Goal: Task Accomplishment & Management: Complete application form

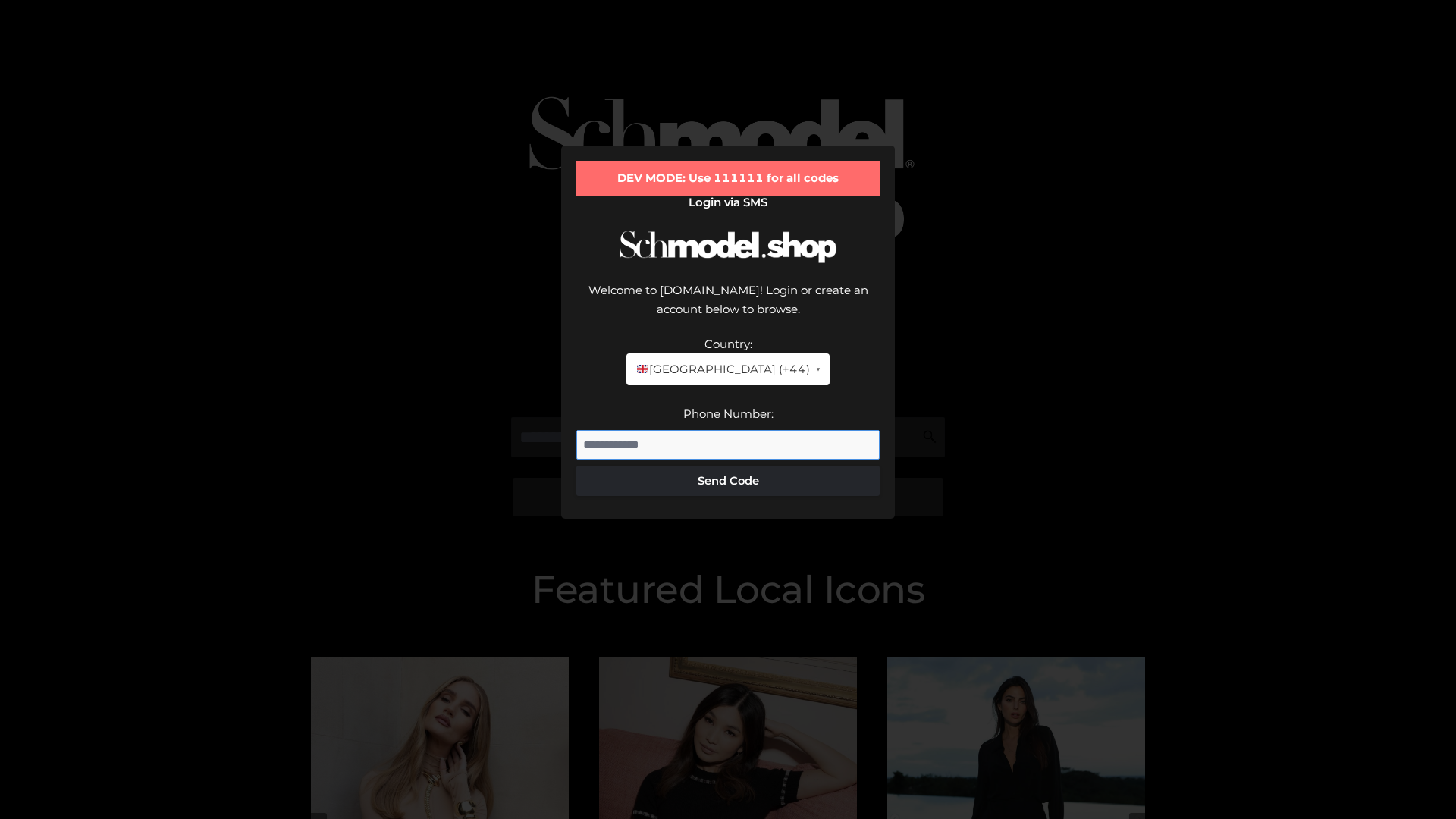
click at [728, 430] on input "Phone Number:" at bounding box center [728, 444] width 304 height 31
type input "**********"
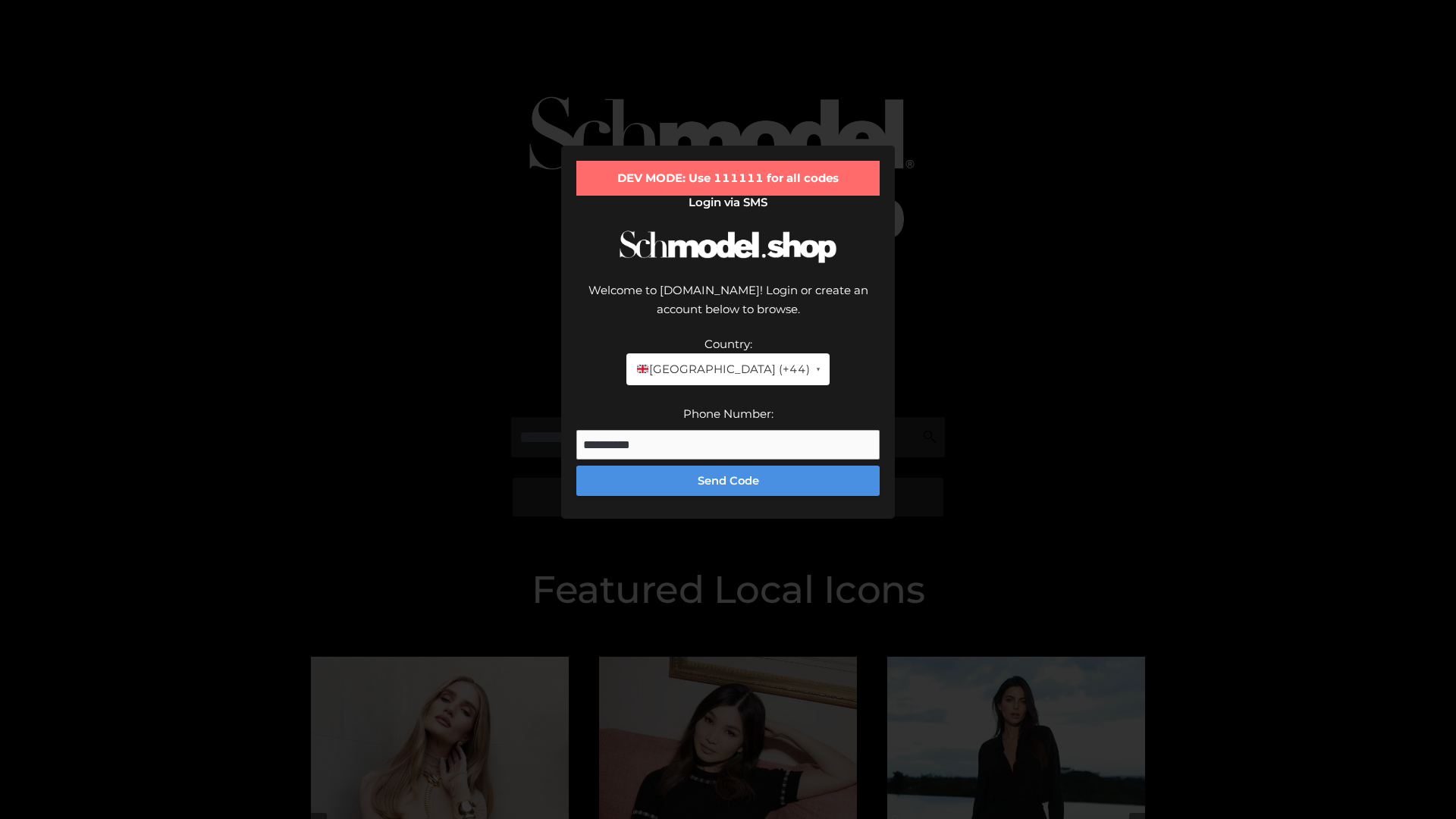
click at [728, 466] on button "Send Code" at bounding box center [728, 480] width 304 height 31
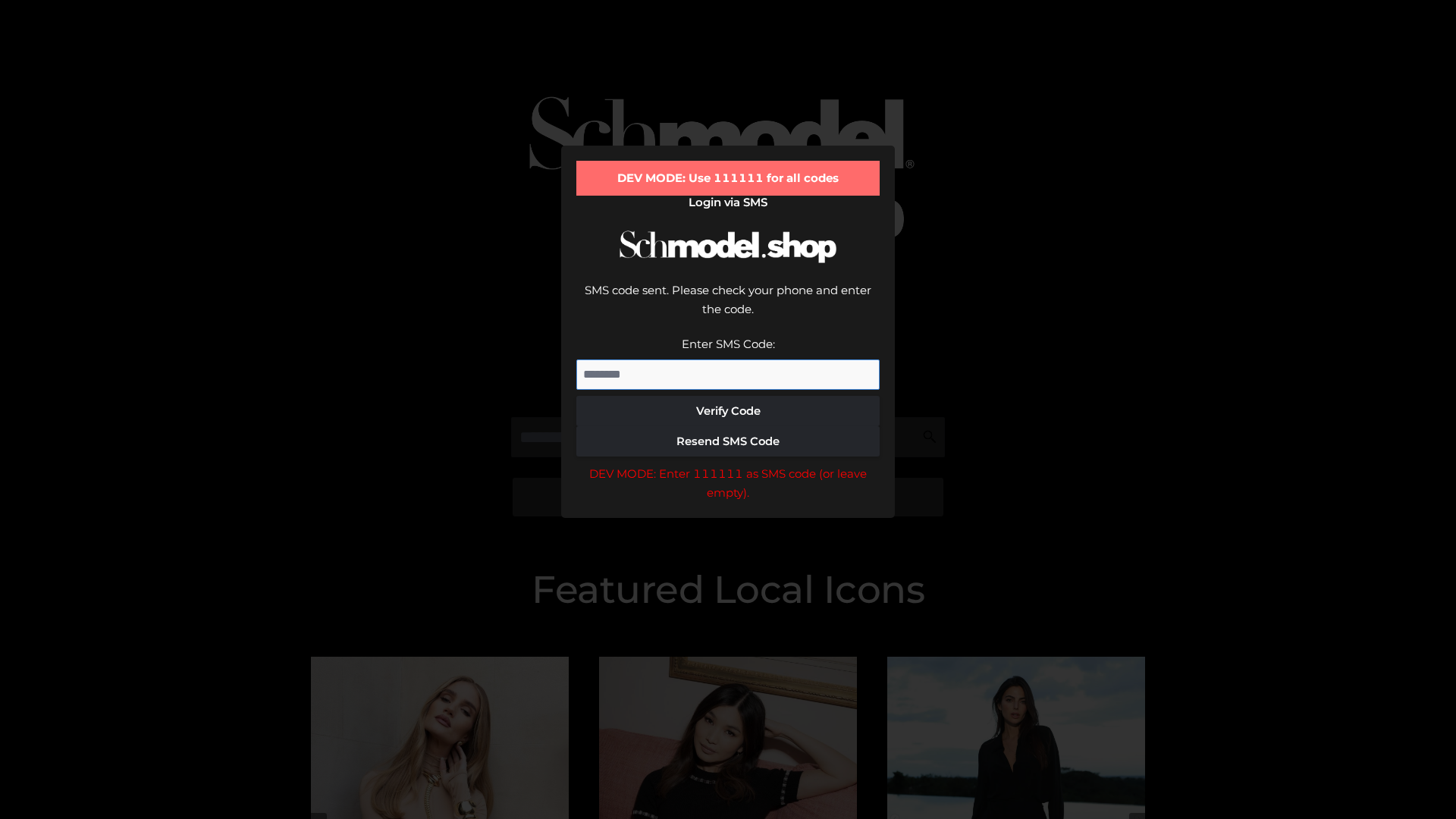
click at [728, 360] on input "Enter SMS Code:" at bounding box center [728, 374] width 304 height 31
type input "******"
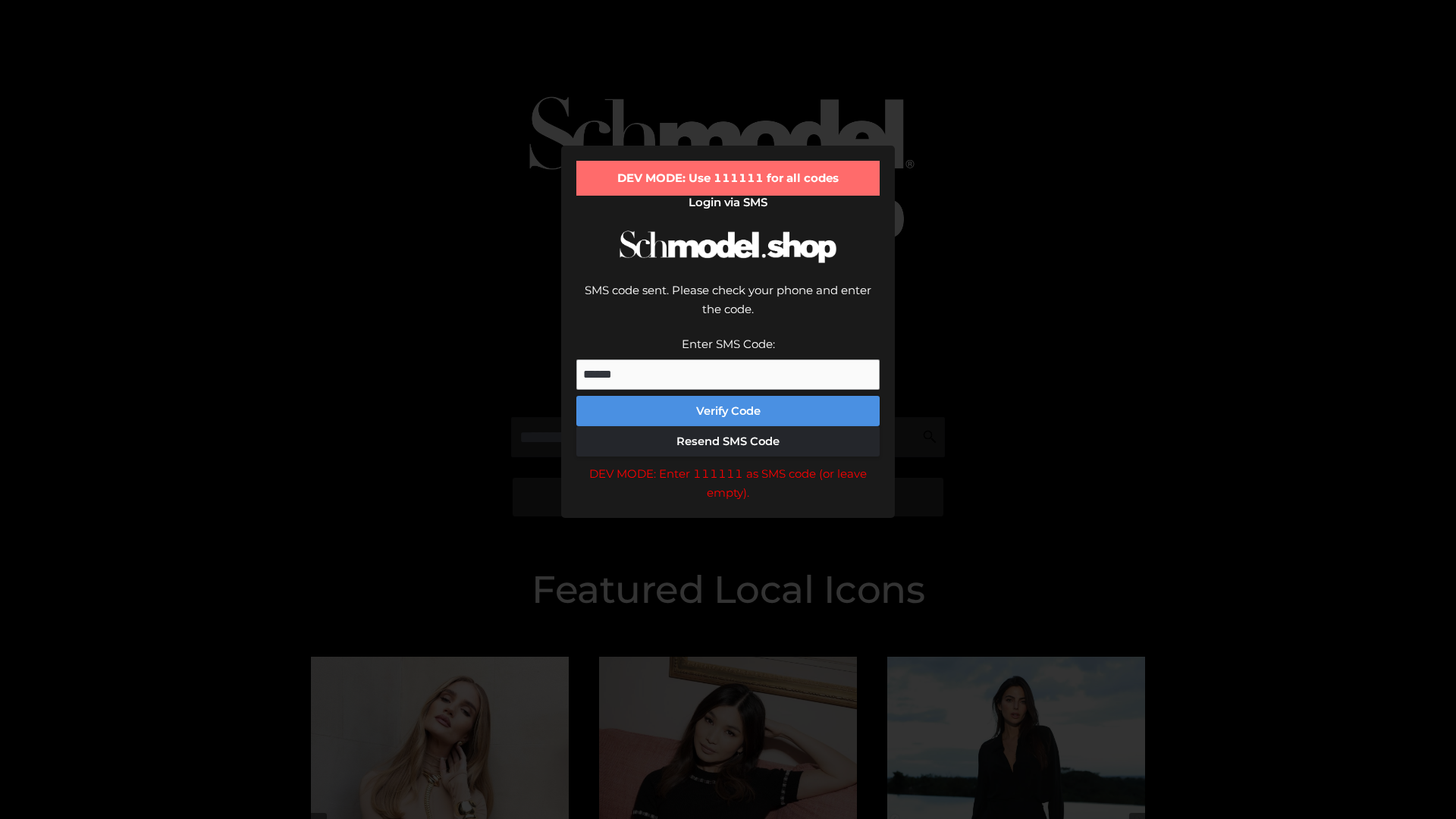
click at [728, 396] on button "Verify Code" at bounding box center [728, 410] width 304 height 31
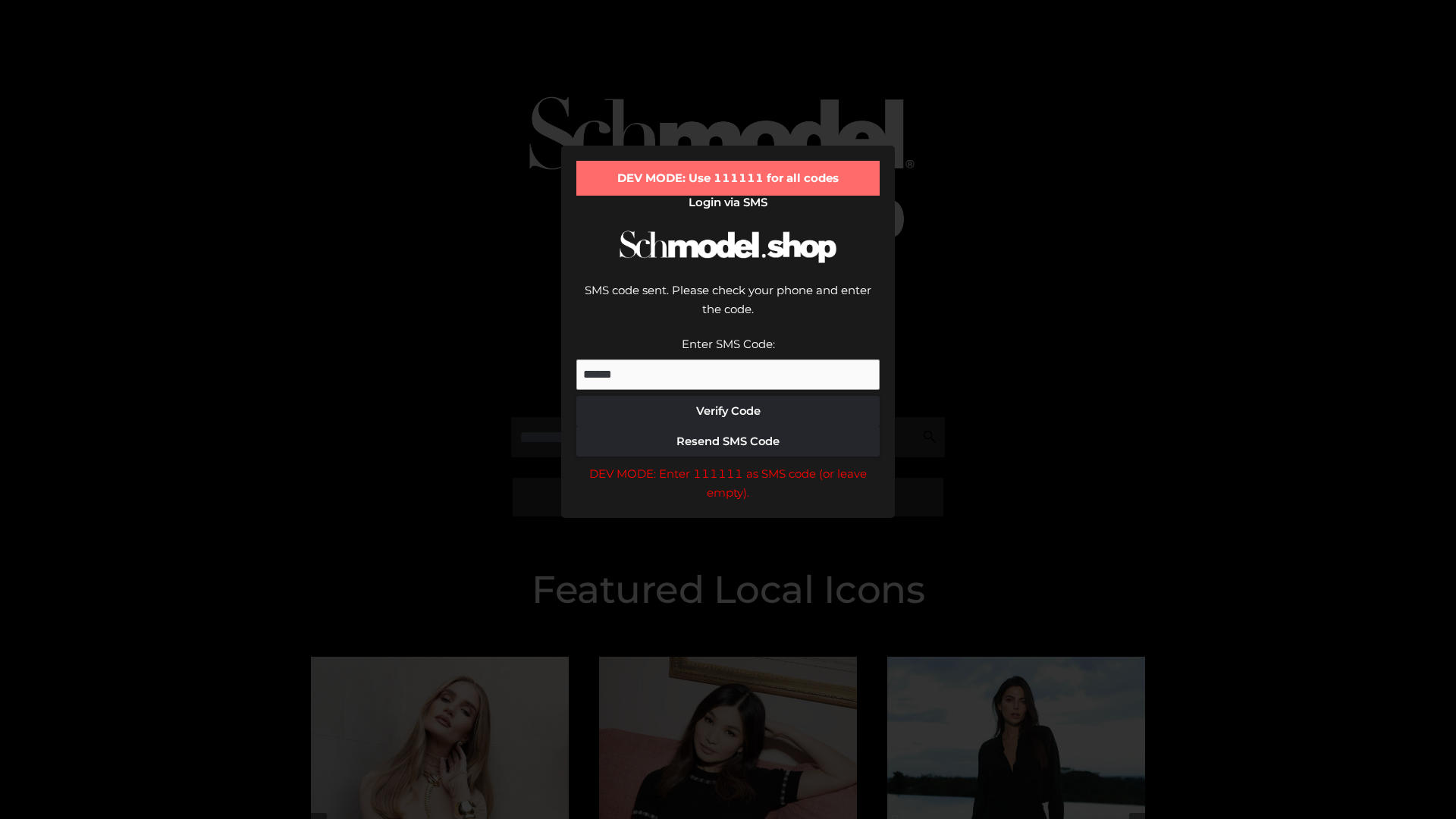
click at [728, 464] on div "DEV MODE: Enter 111111 as SMS code (or leave empty)." at bounding box center [728, 483] width 304 height 38
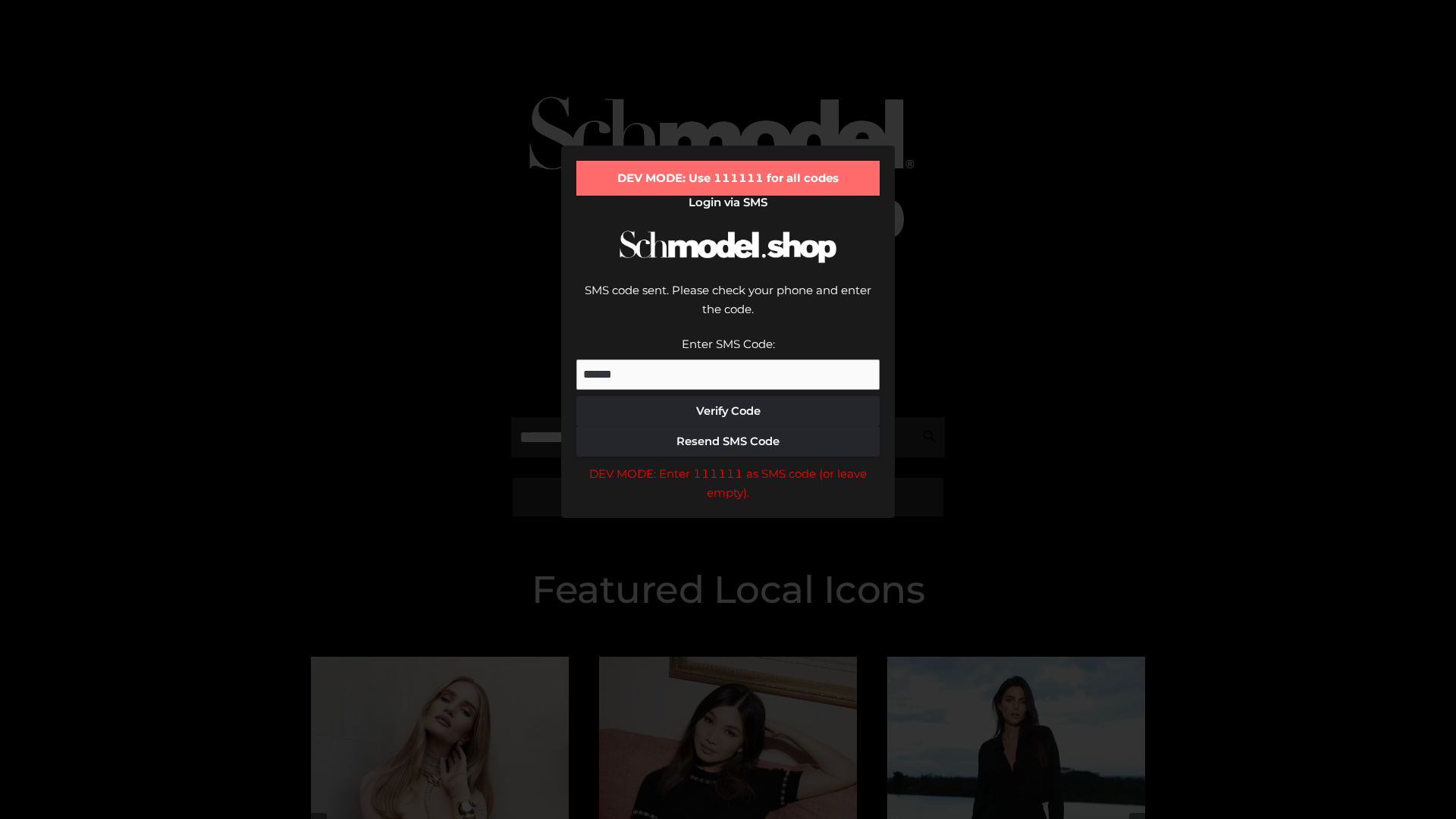
click at [728, 464] on div "DEV MODE: Enter 111111 as SMS code (or leave empty)." at bounding box center [728, 483] width 304 height 38
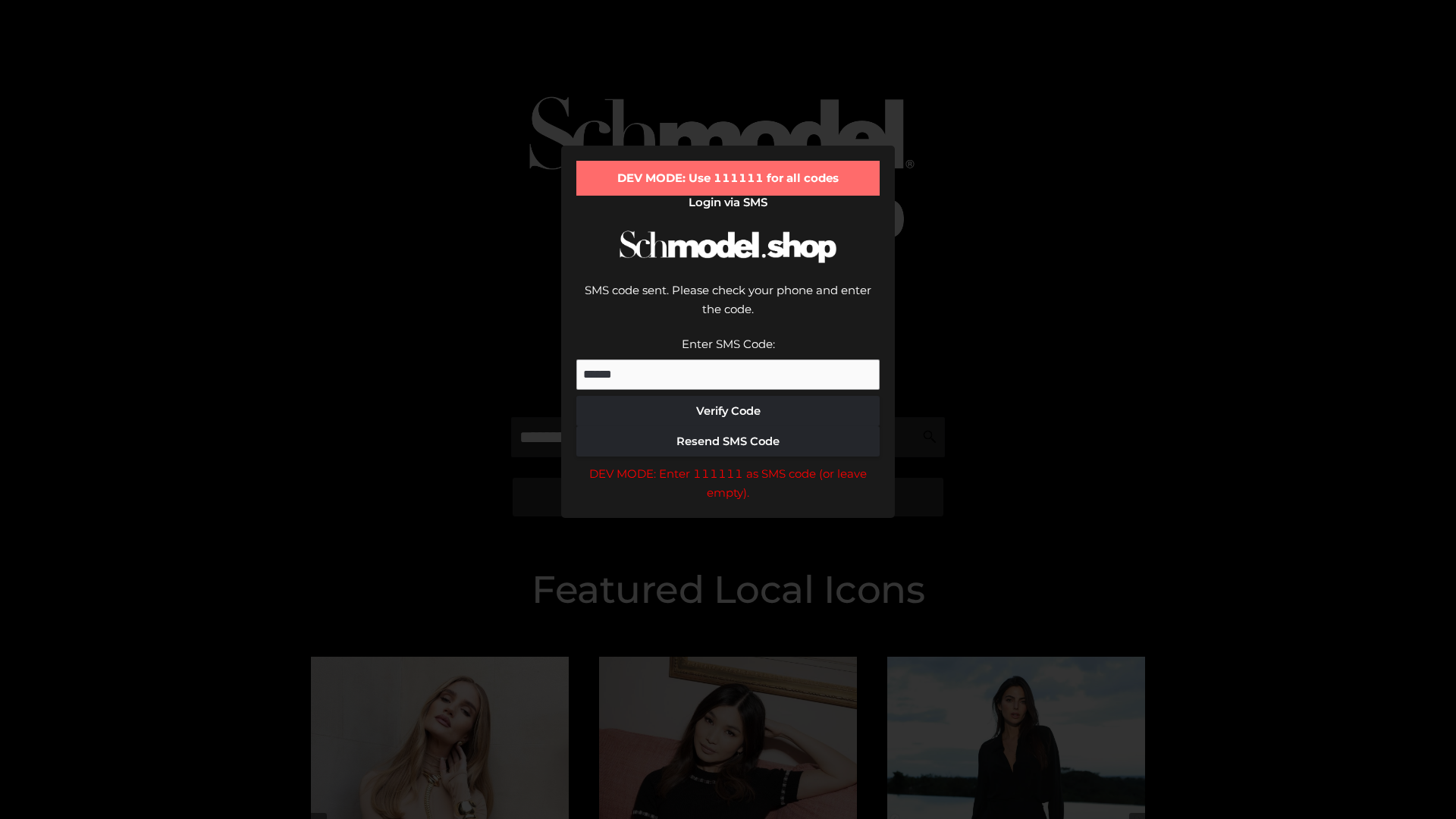
click at [728, 464] on div "DEV MODE: Enter 111111 as SMS code (or leave empty)." at bounding box center [728, 483] width 304 height 38
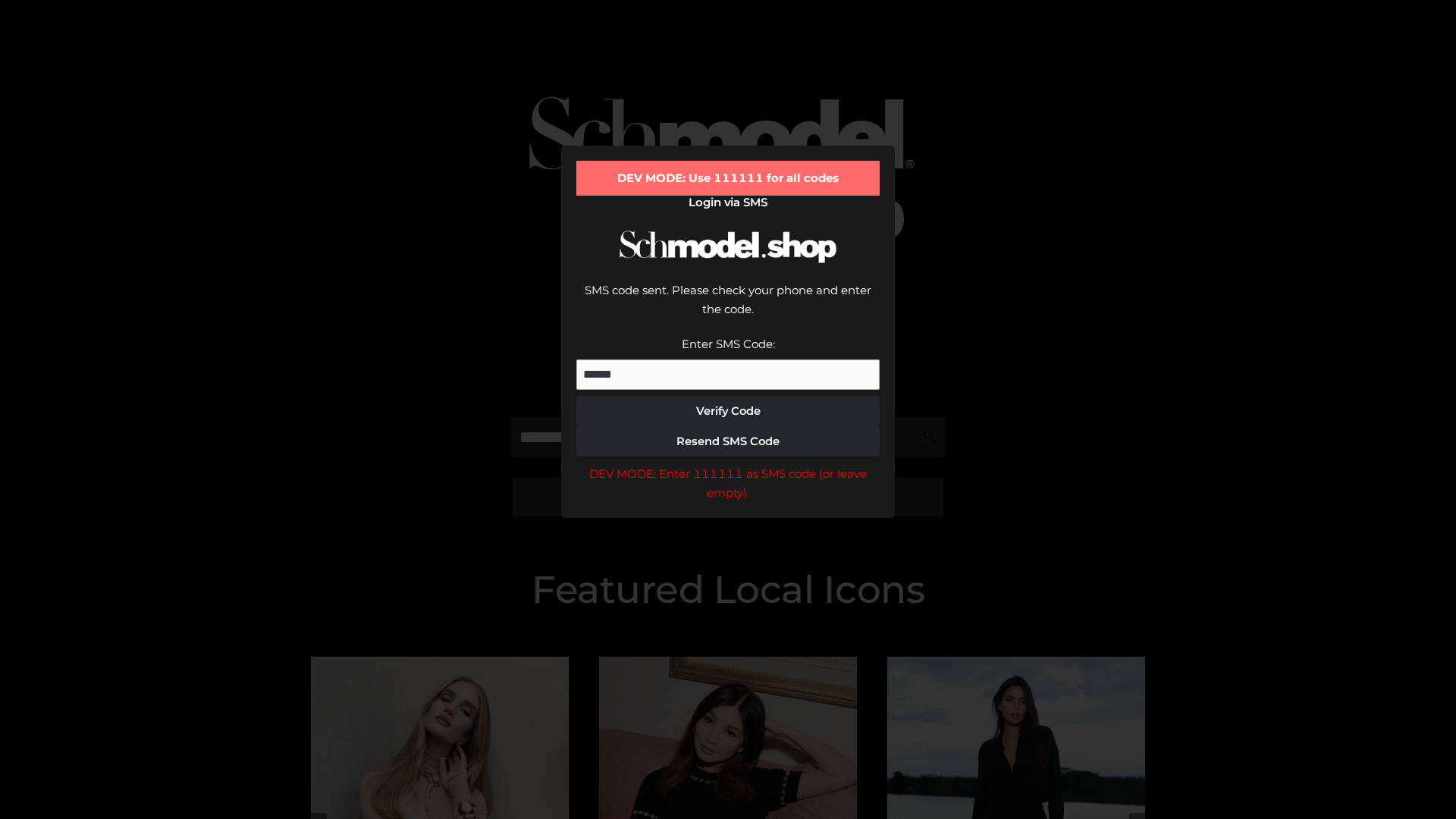
click at [728, 464] on div "DEV MODE: Enter 111111 as SMS code (or leave empty)." at bounding box center [728, 483] width 304 height 38
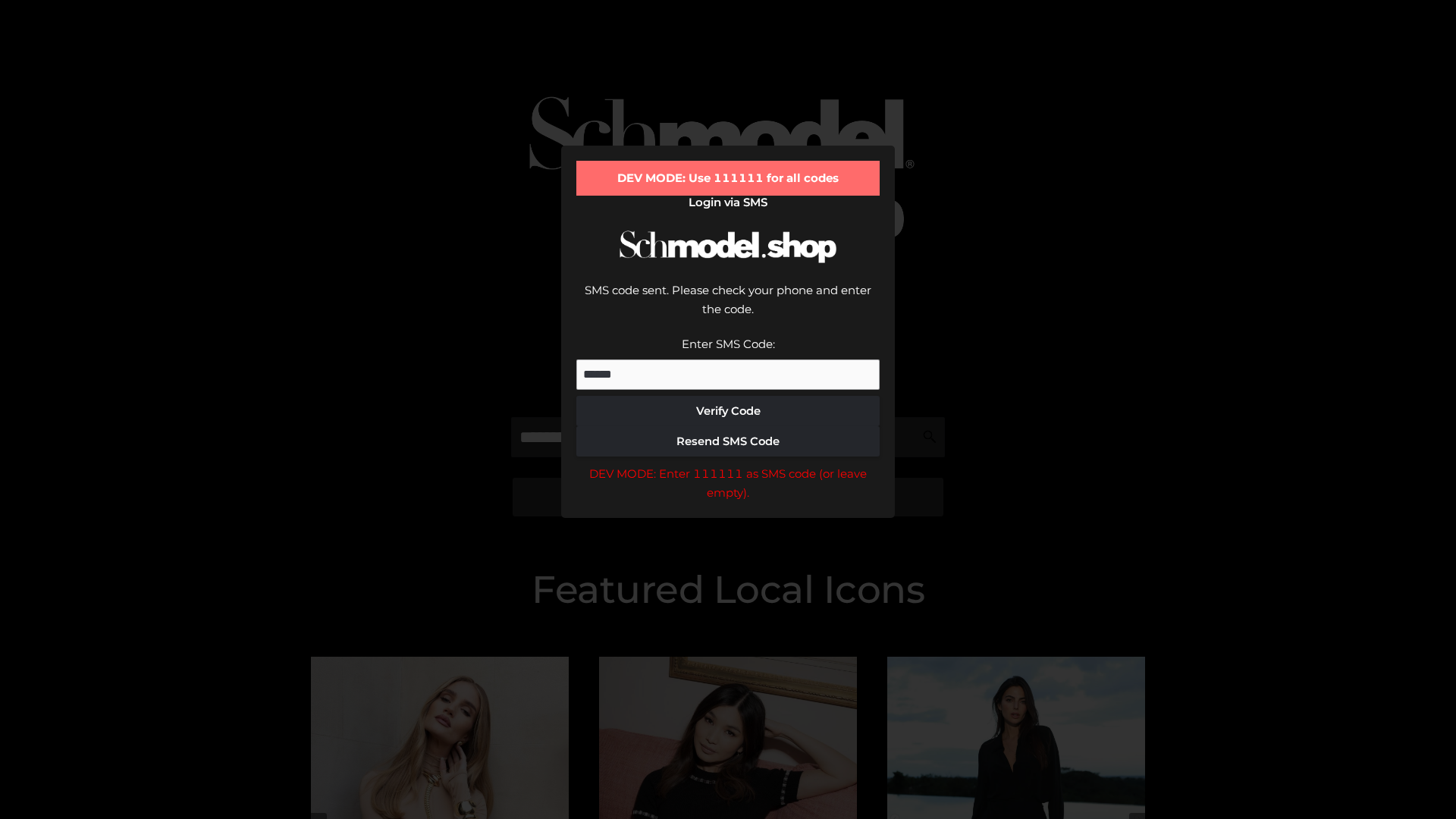
click at [728, 464] on div "DEV MODE: Enter 111111 as SMS code (or leave empty)." at bounding box center [728, 483] width 304 height 38
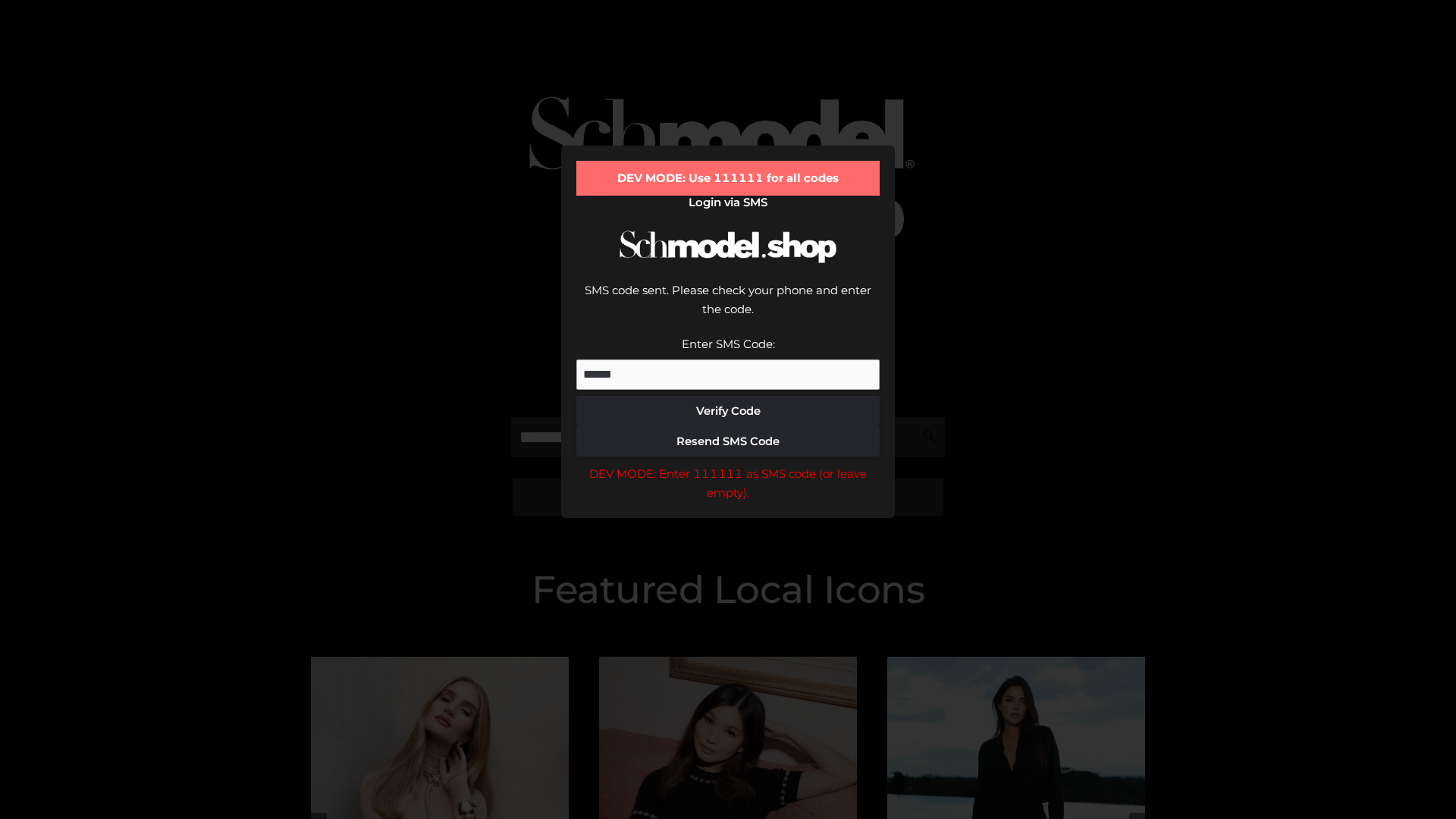
click at [728, 464] on div "DEV MODE: Enter 111111 as SMS code (or leave empty)." at bounding box center [728, 483] width 304 height 38
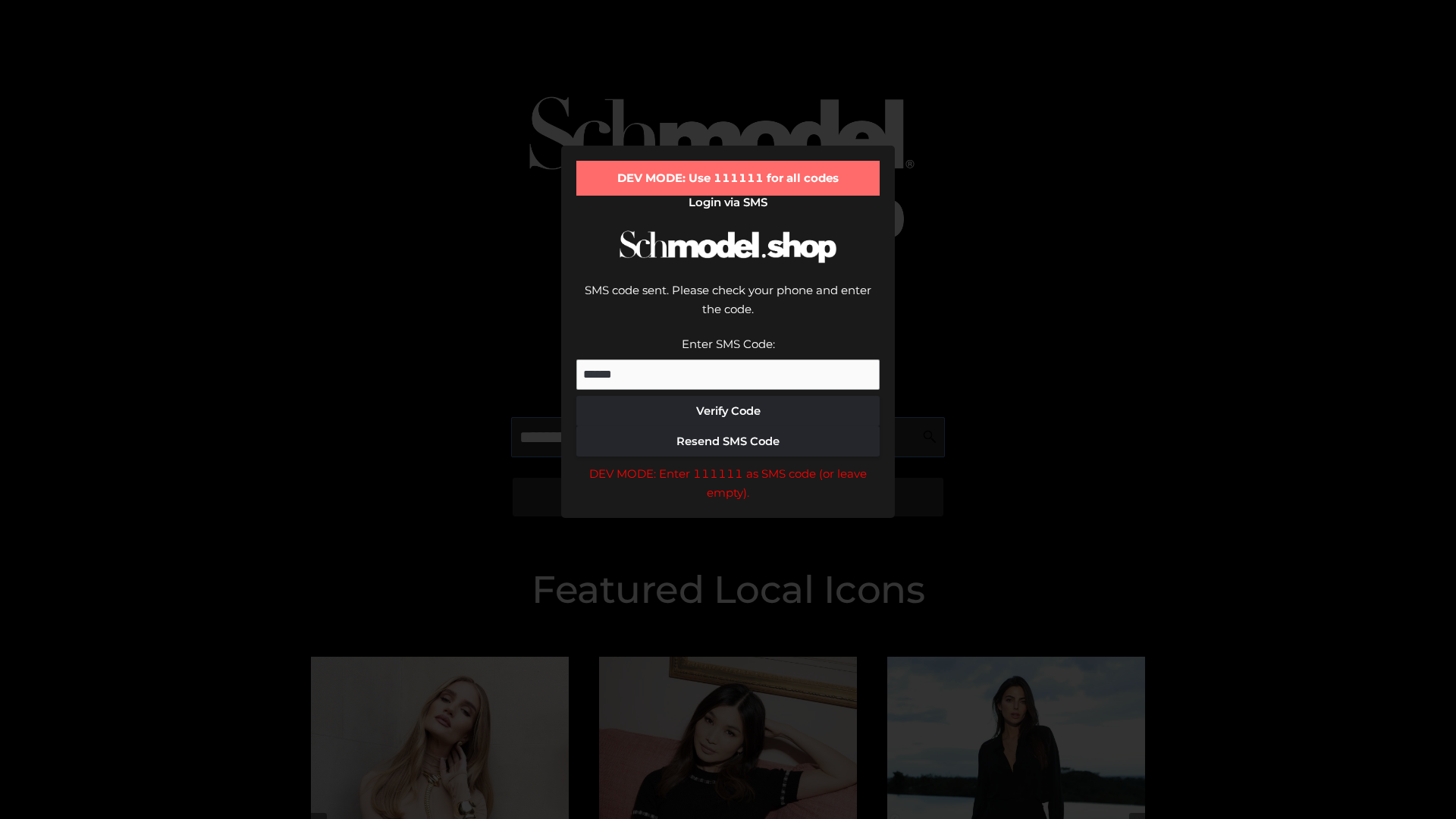
scroll to position [0, 78]
click at [728, 464] on div "DEV MODE: Enter 111111 as SMS code (or leave empty)." at bounding box center [728, 483] width 304 height 38
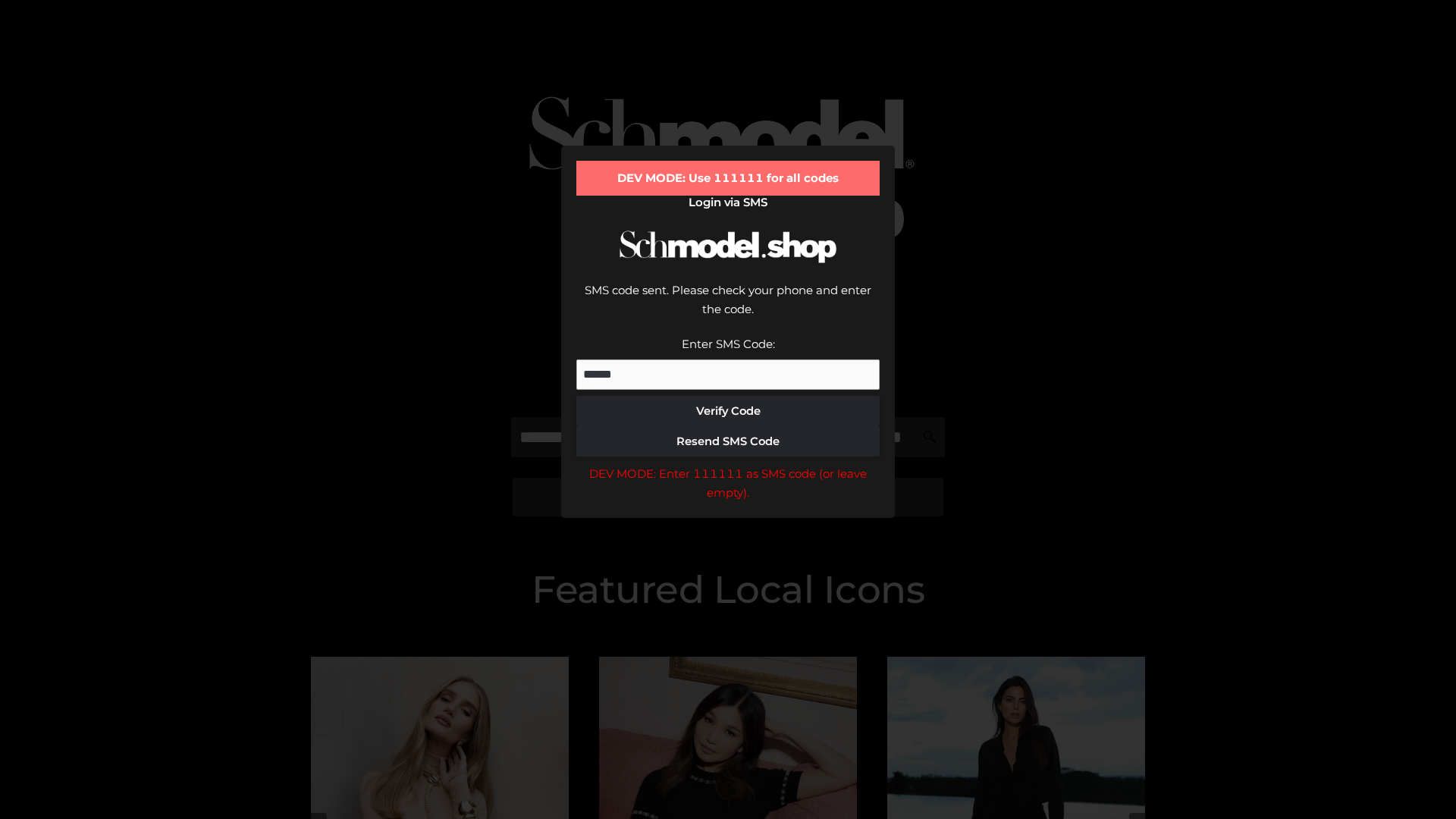
click at [728, 464] on div "DEV MODE: Enter 111111 as SMS code (or leave empty)." at bounding box center [728, 483] width 304 height 38
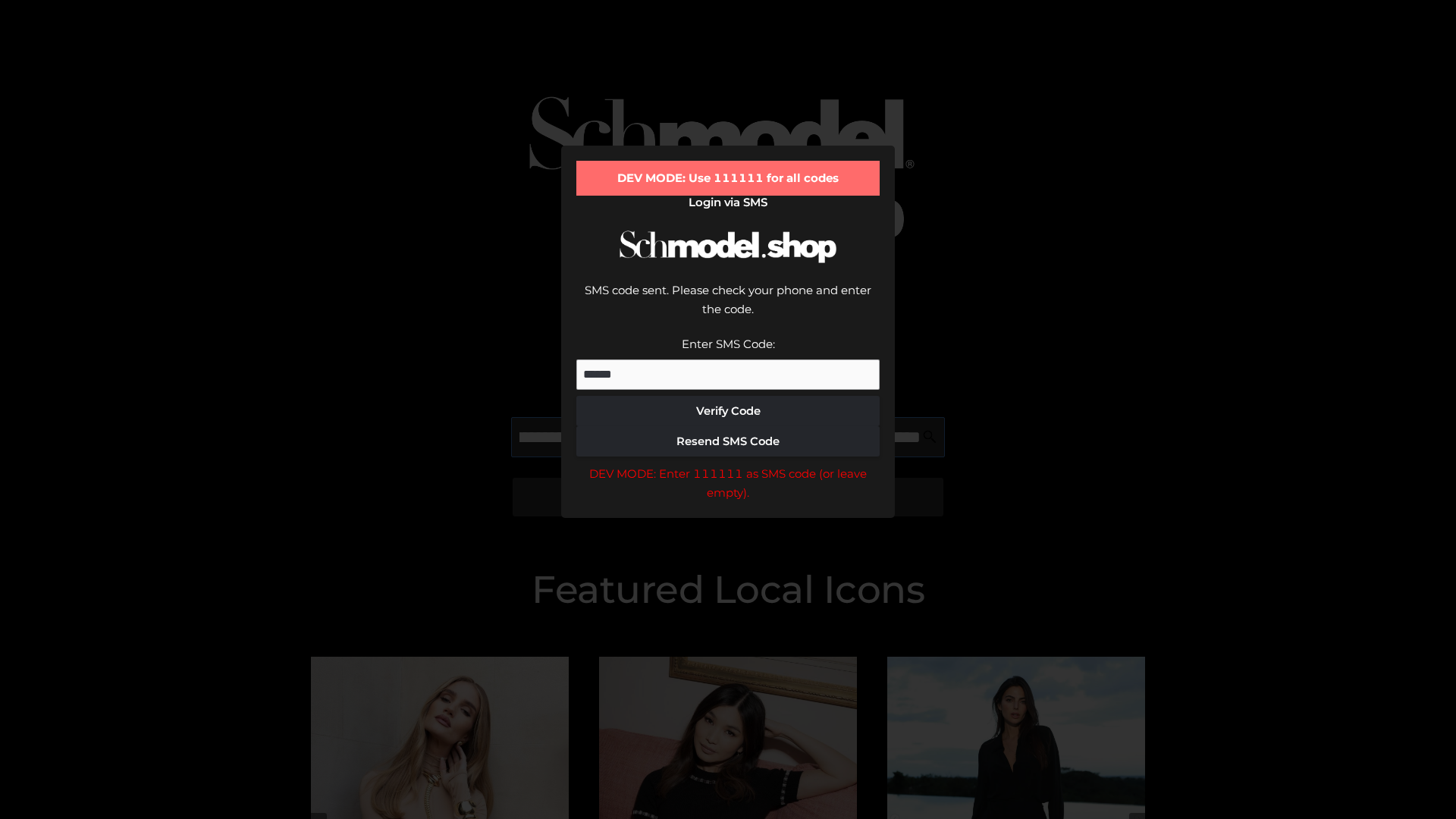
scroll to position [0, 165]
click at [728, 464] on div "DEV MODE: Enter 111111 as SMS code (or leave empty)." at bounding box center [728, 483] width 304 height 38
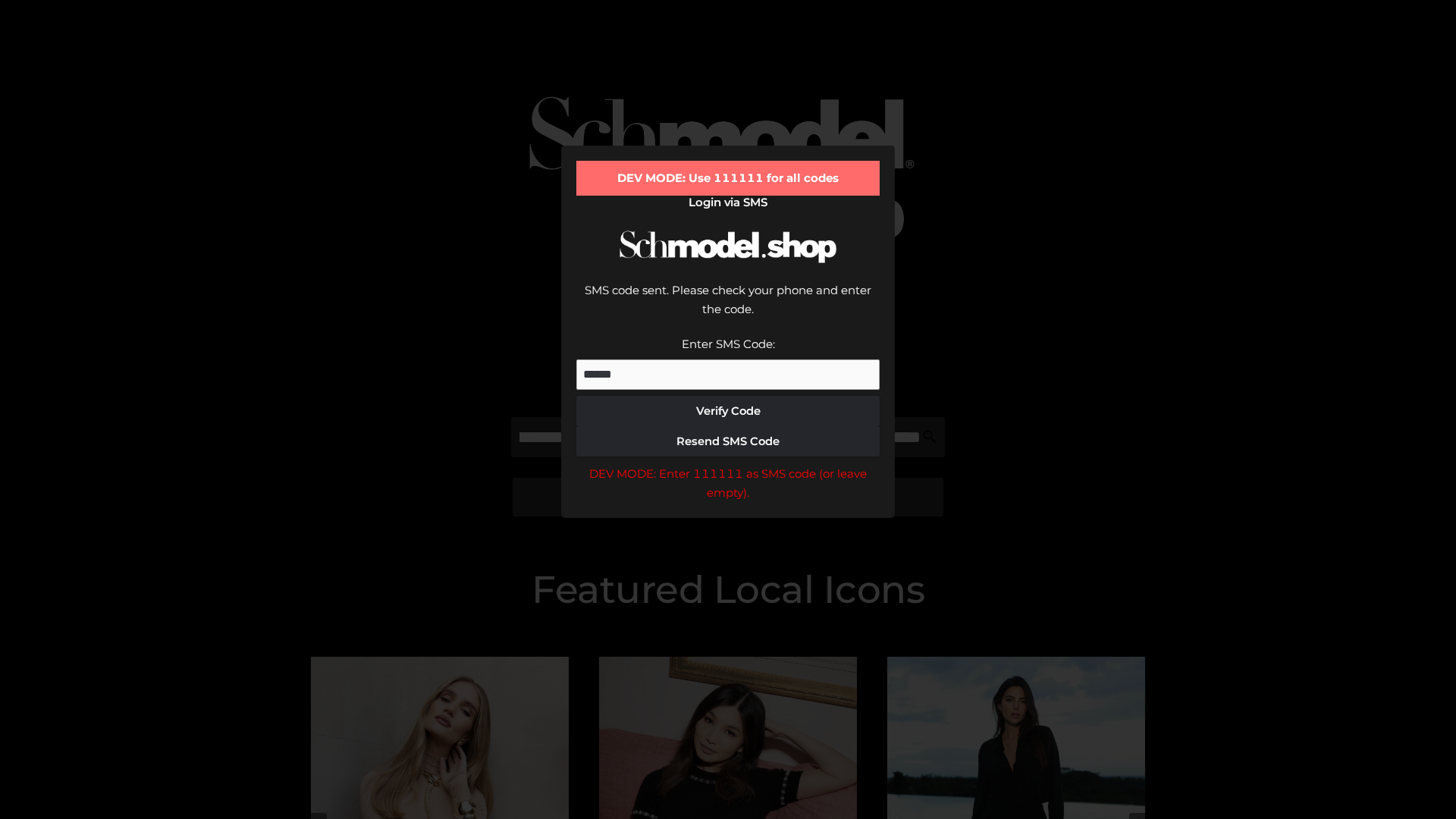
click at [728, 464] on div "DEV MODE: Enter 111111 as SMS code (or leave empty)." at bounding box center [728, 483] width 304 height 38
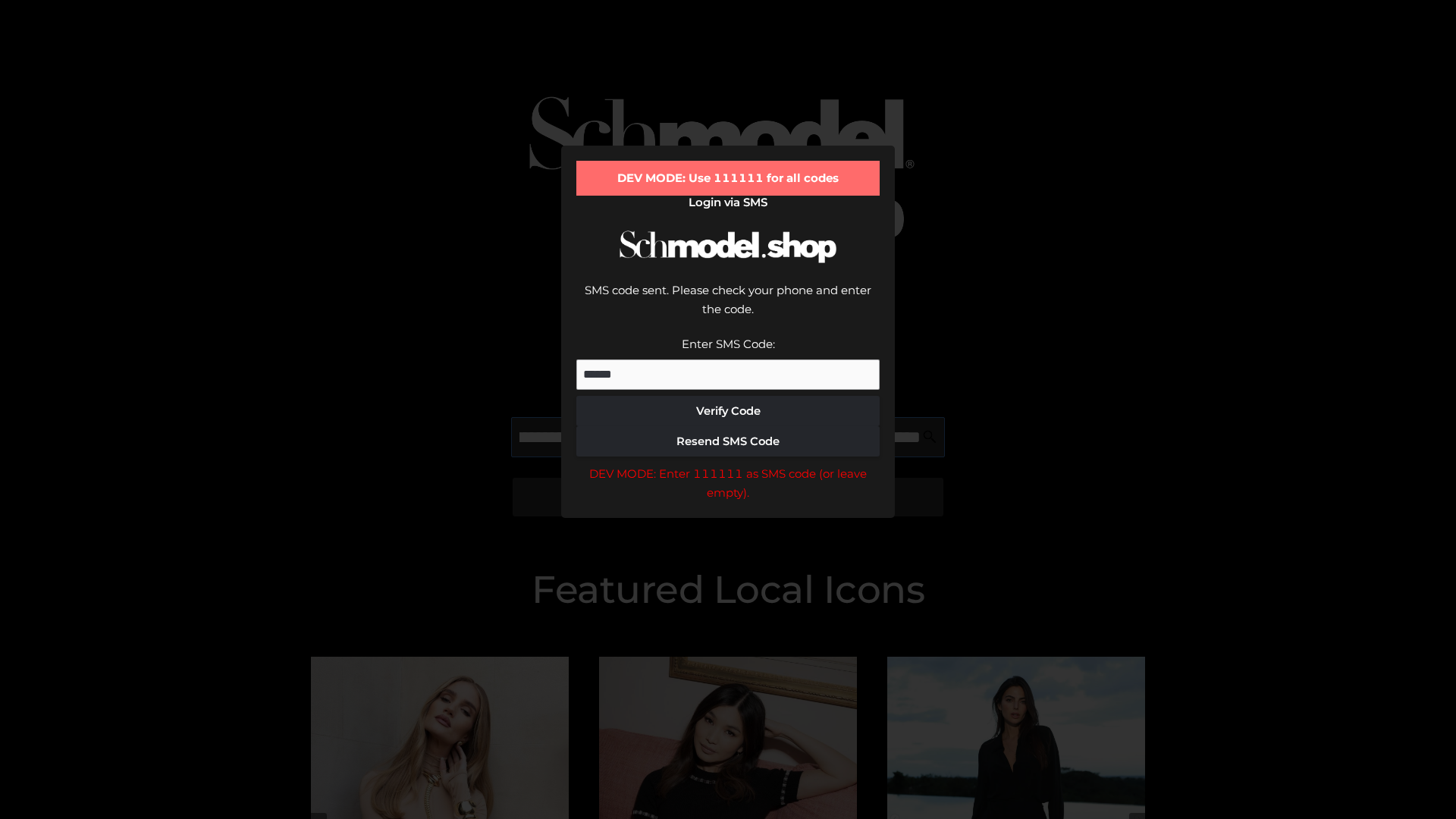
scroll to position [0, 257]
click at [728, 464] on div "DEV MODE: Enter 111111 as SMS code (or leave empty)." at bounding box center [728, 483] width 304 height 38
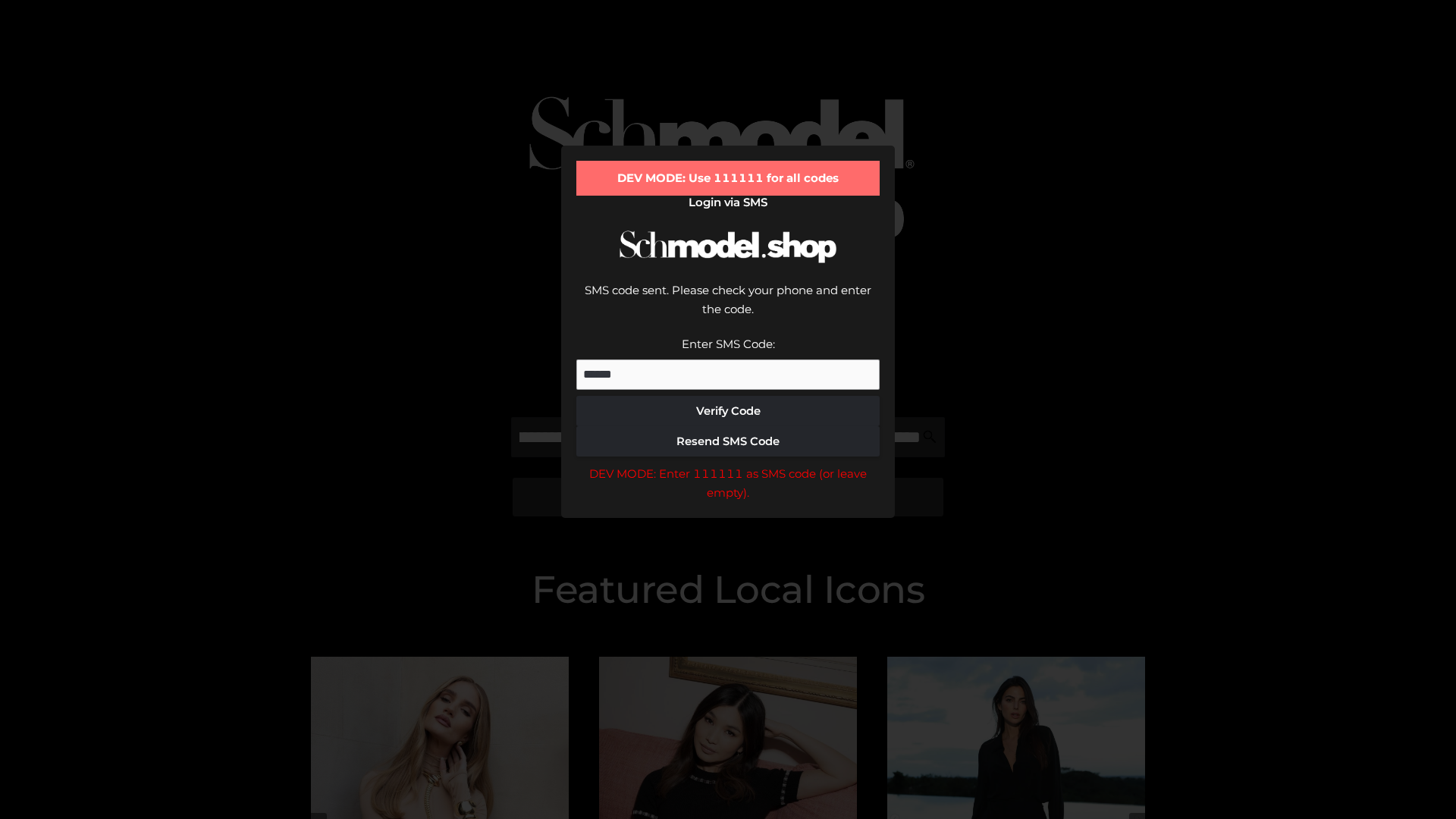
click at [728, 464] on div "DEV MODE: Enter 111111 as SMS code (or leave empty)." at bounding box center [728, 483] width 304 height 38
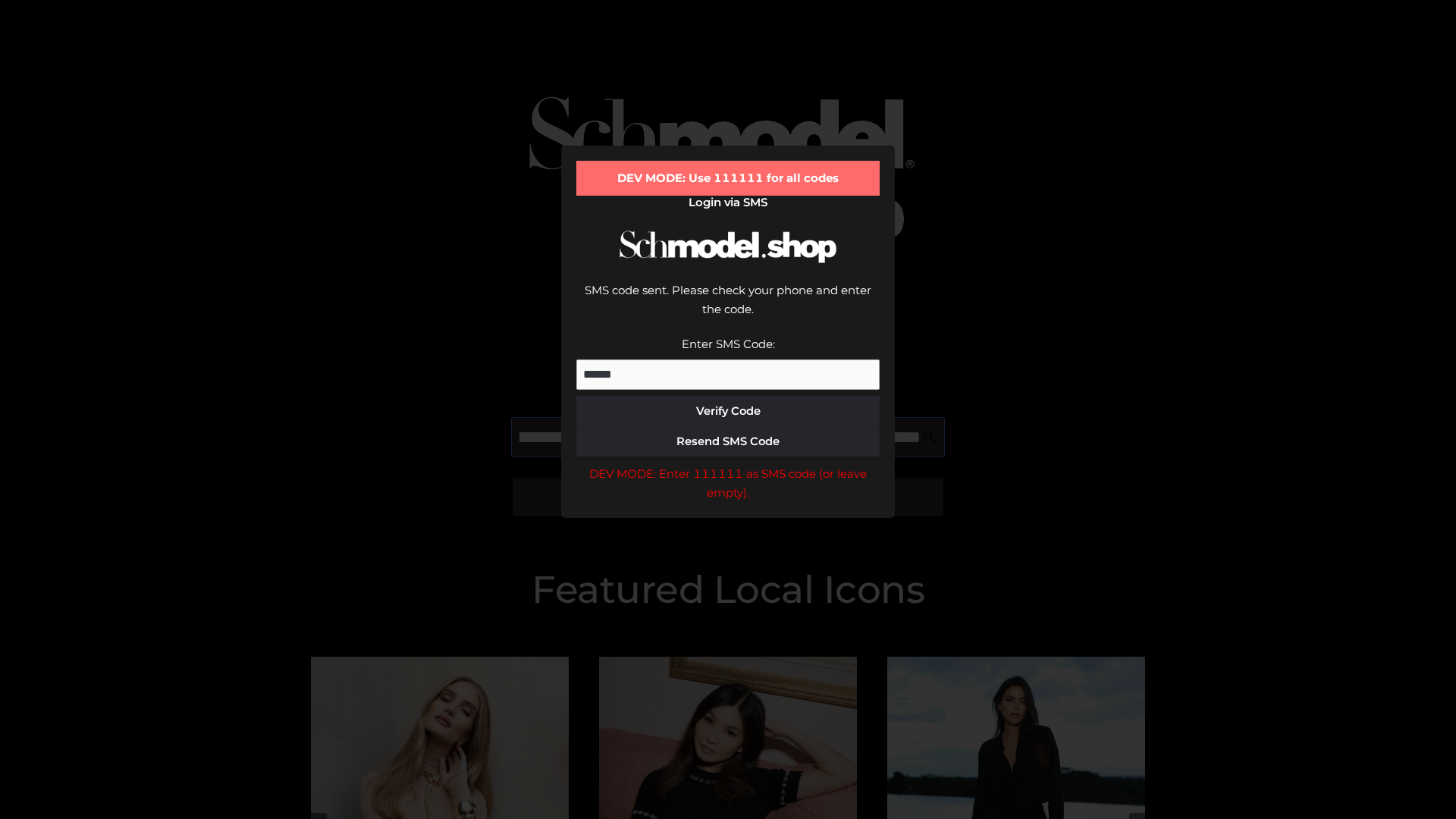
scroll to position [0, 353]
click at [728, 464] on div "DEV MODE: Enter 111111 as SMS code (or leave empty)." at bounding box center [728, 483] width 304 height 38
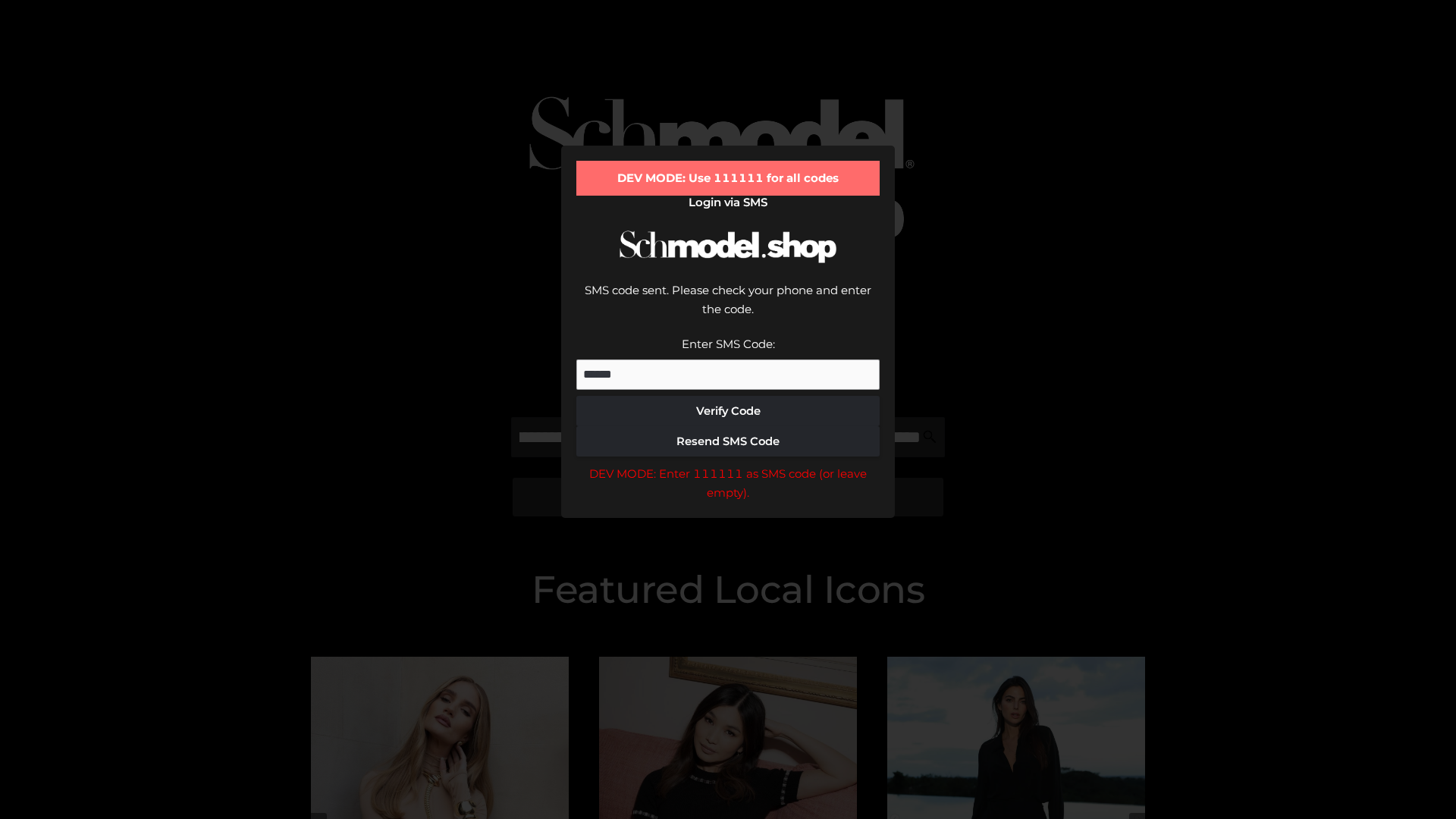
click at [728, 464] on div "DEV MODE: Enter 111111 as SMS code (or leave empty)." at bounding box center [728, 483] width 304 height 38
type input "**********"
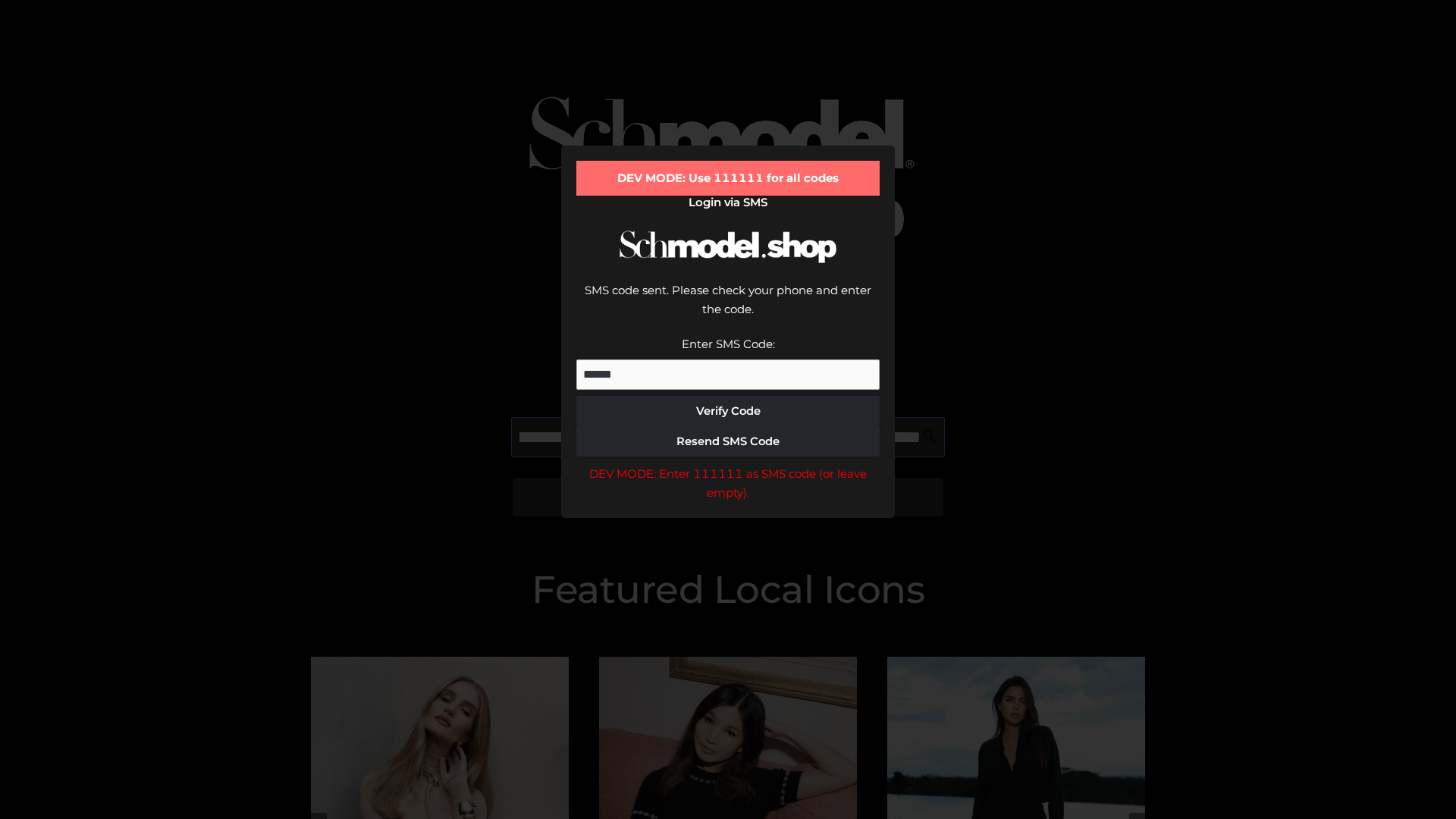
scroll to position [0, 423]
